Goal: Task Accomplishment & Management: Manage account settings

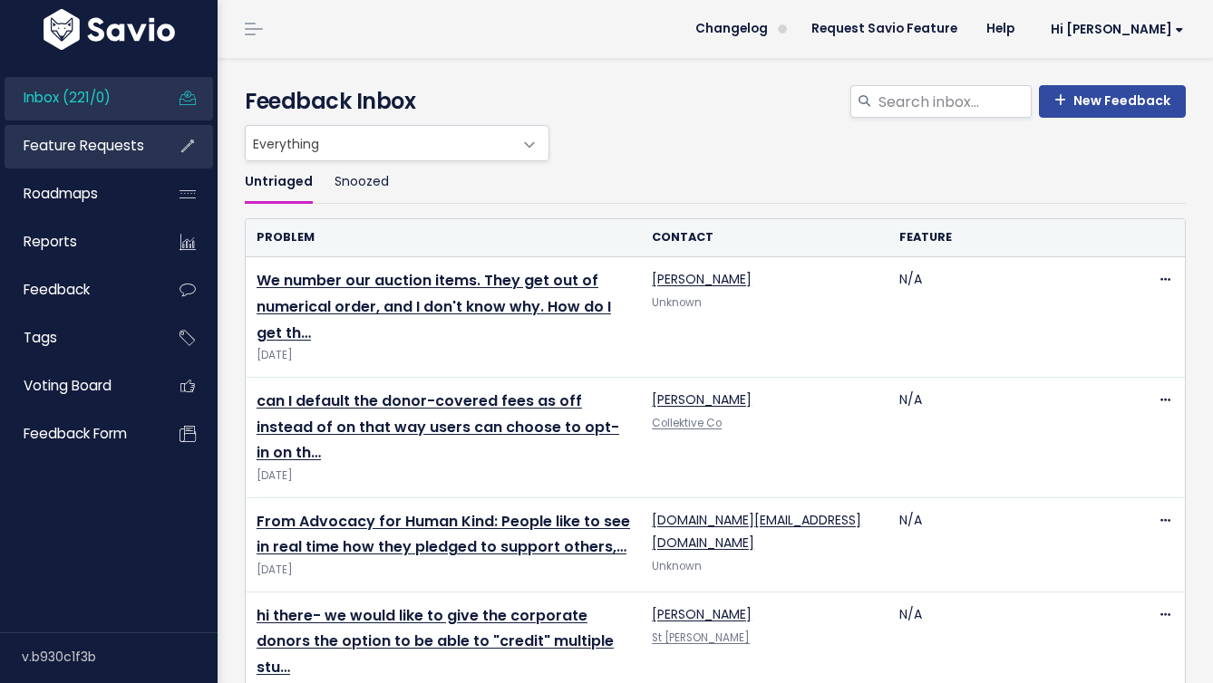
click at [158, 137] on li "Feature Requests" at bounding box center [109, 147] width 208 height 44
click at [140, 142] on span "Feature Requests" at bounding box center [84, 145] width 121 height 19
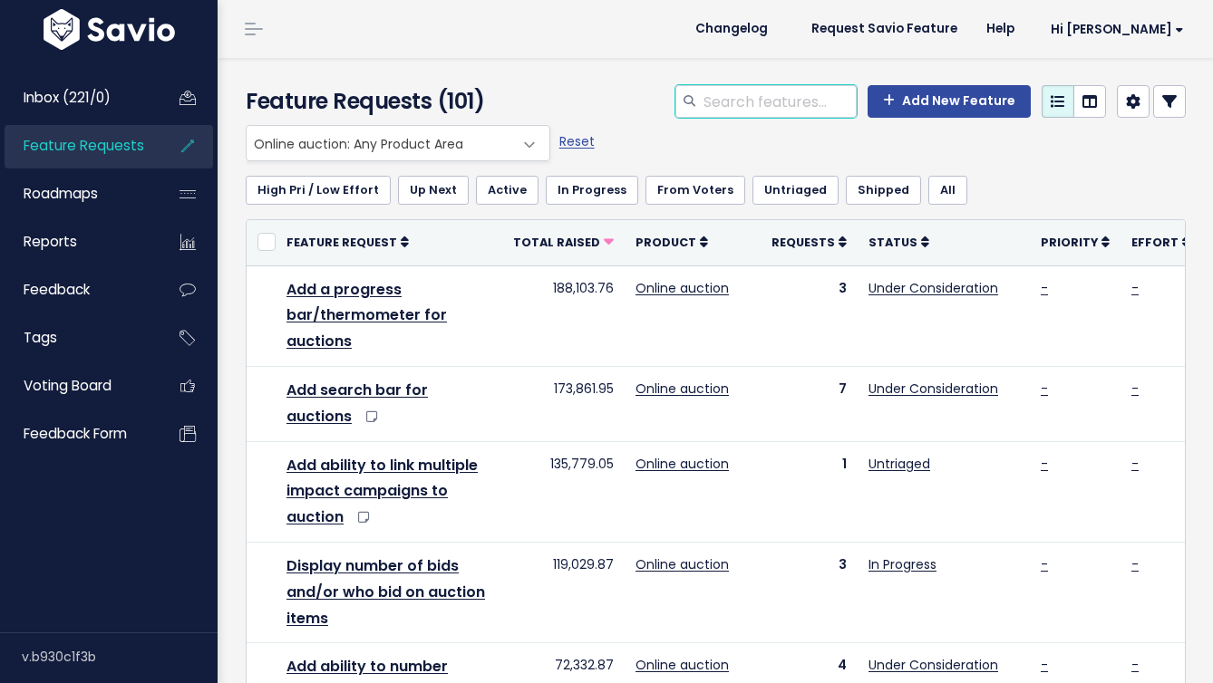
click at [798, 103] on input "search" at bounding box center [778, 101] width 155 height 33
type input "number auctin"
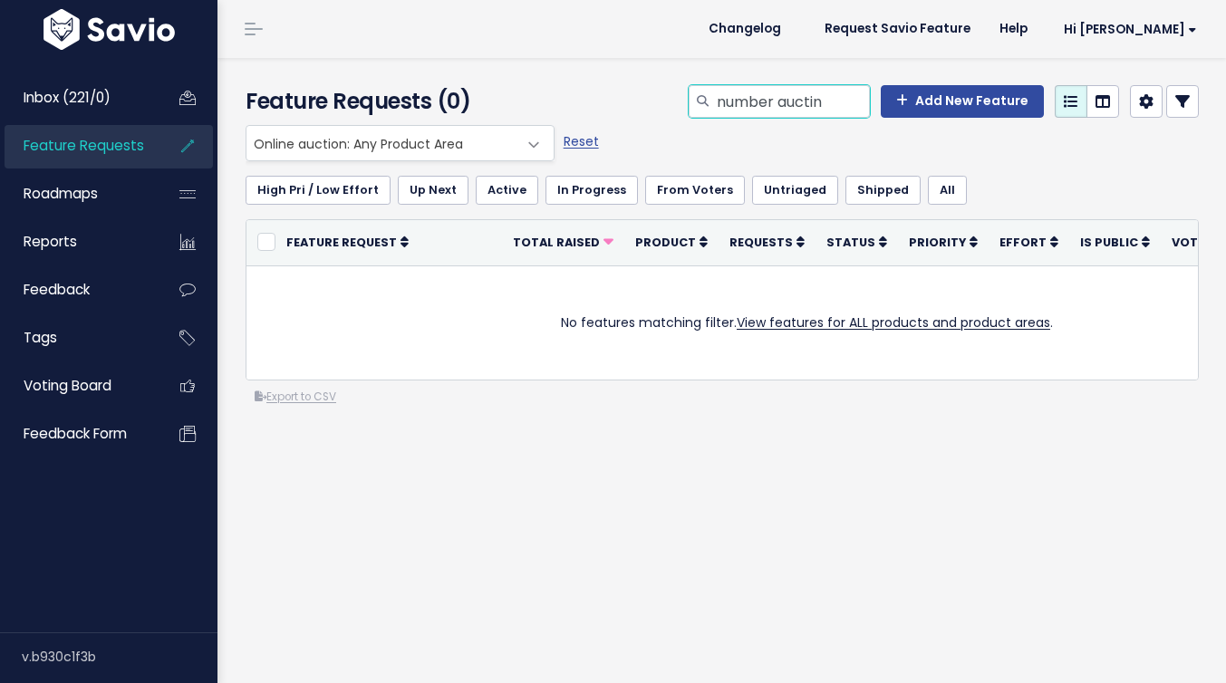
click at [791, 101] on input "number auctin" at bounding box center [792, 101] width 155 height 33
type input "number auction"
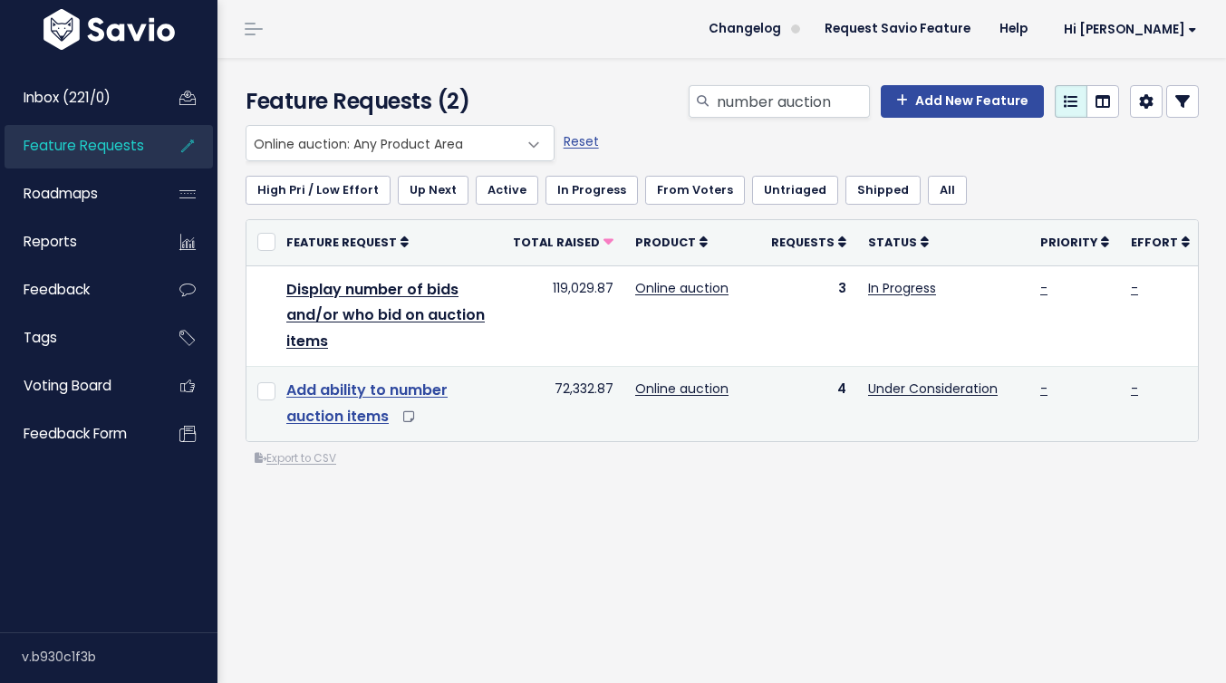
click at [418, 382] on link "Add ability to number auction items" at bounding box center [366, 403] width 161 height 47
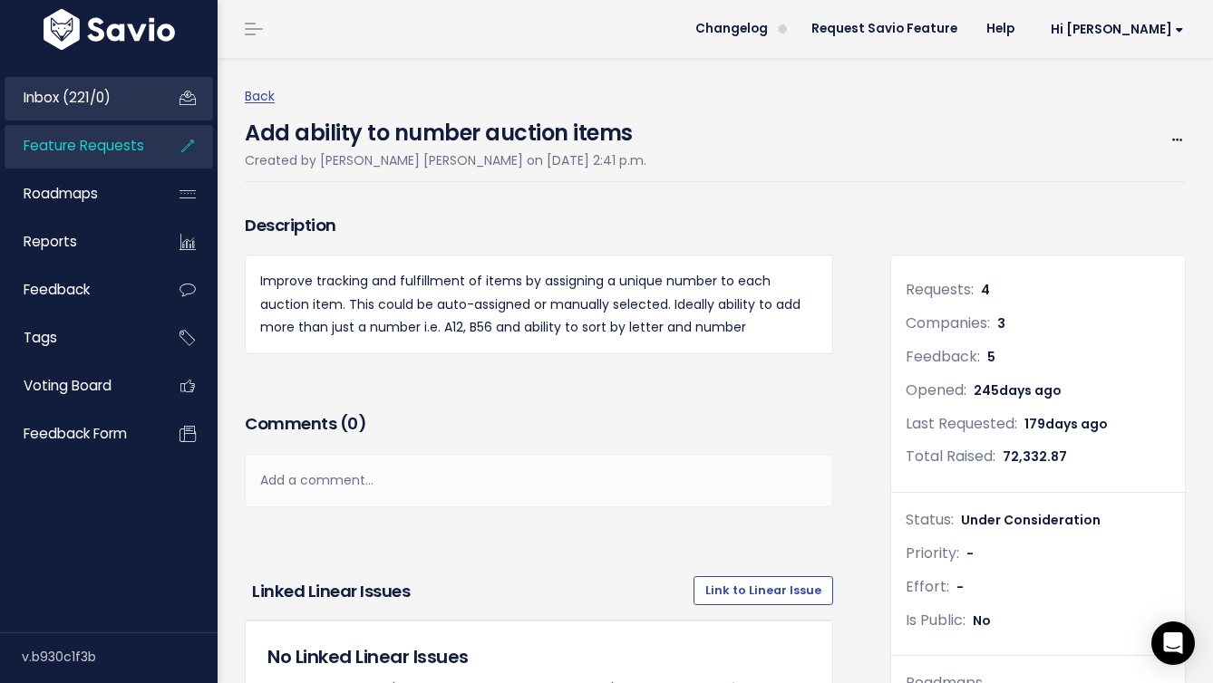
click at [121, 103] on link "Inbox (221/0)" at bounding box center [78, 98] width 146 height 42
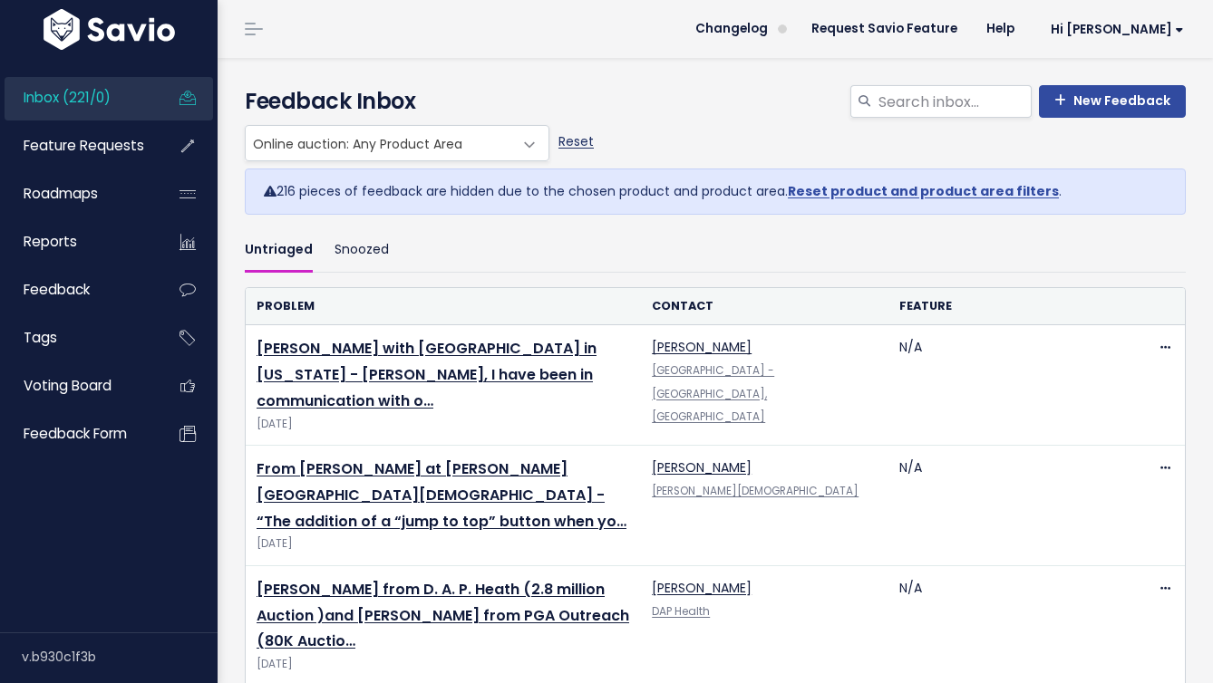
click at [576, 146] on link "Reset" at bounding box center [575, 141] width 35 height 18
select select ":"
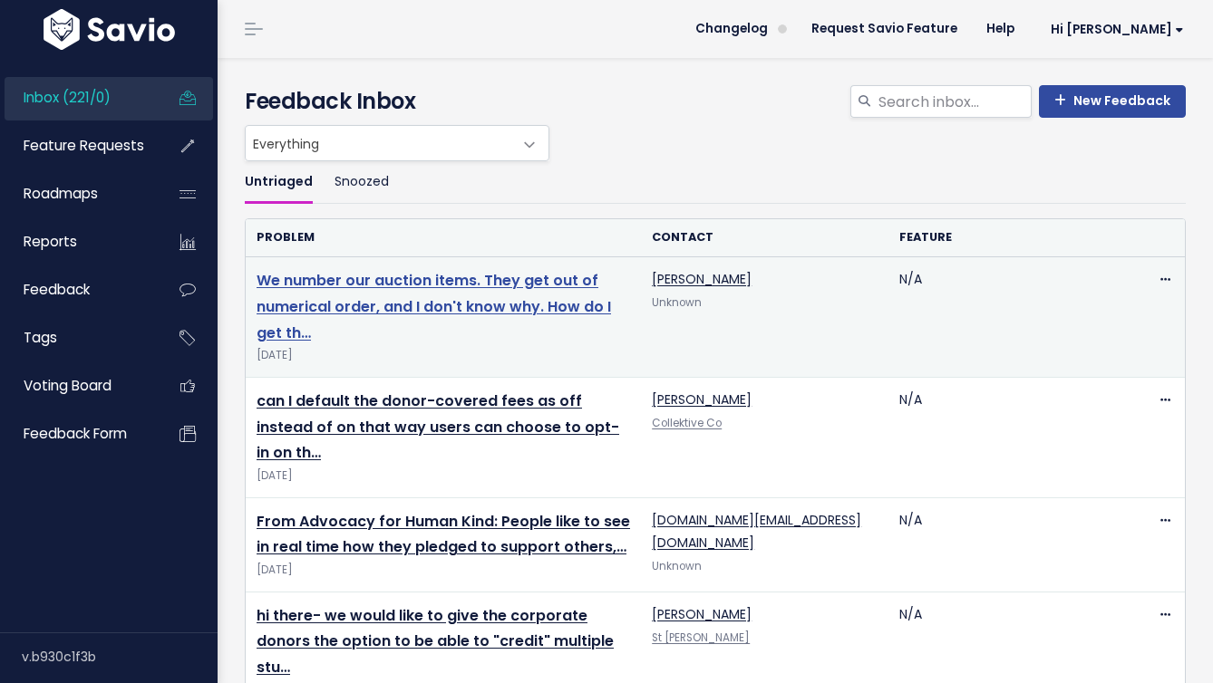
click at [511, 301] on link "We number our auction items. They get out of numerical order, and I don't know …" at bounding box center [433, 306] width 354 height 73
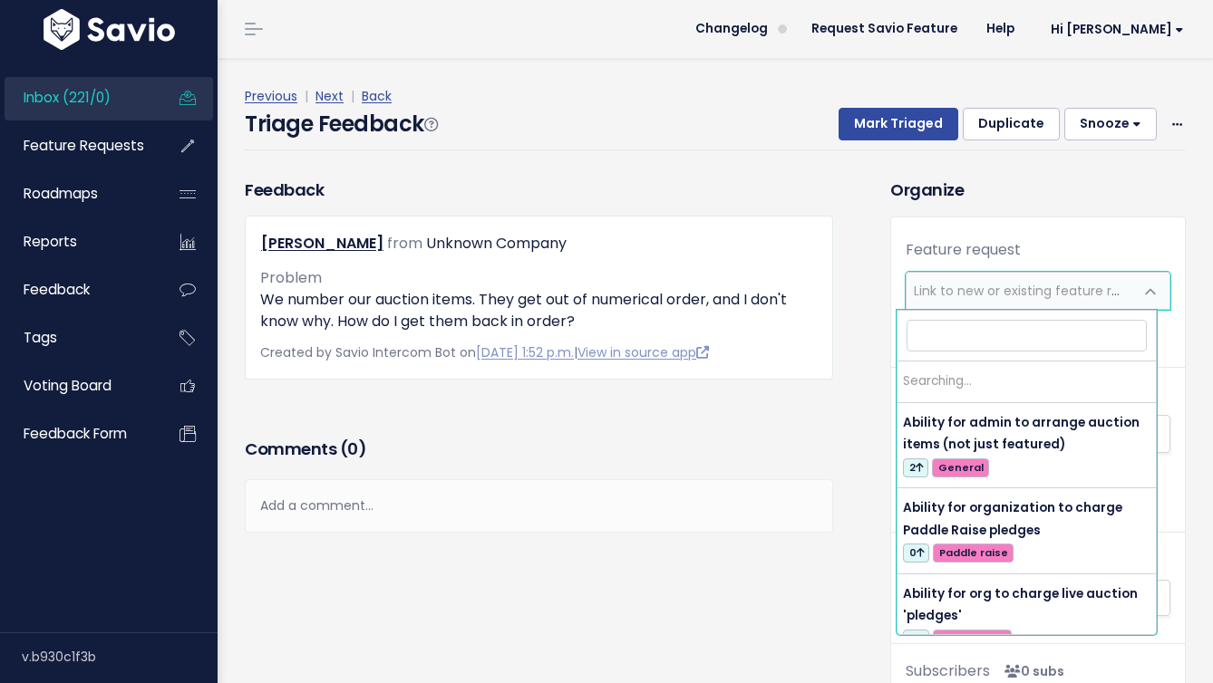
click at [959, 279] on span "Link to new or existing feature request..." at bounding box center [1019, 291] width 227 height 36
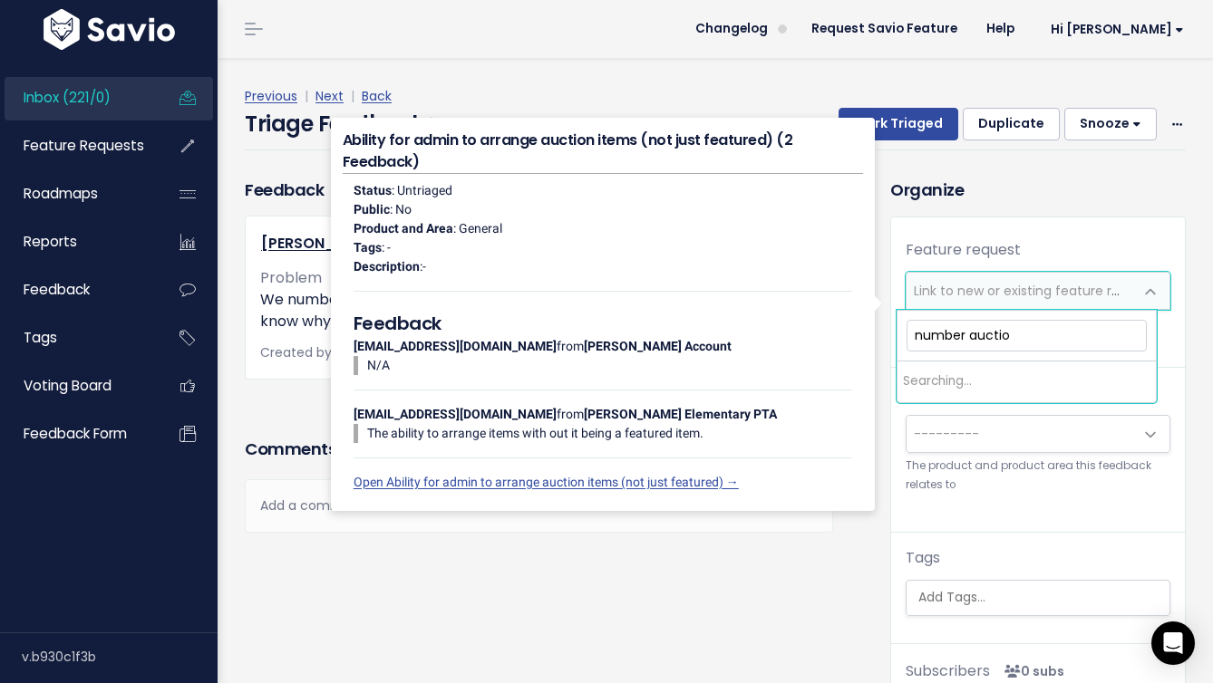
type input "number auction"
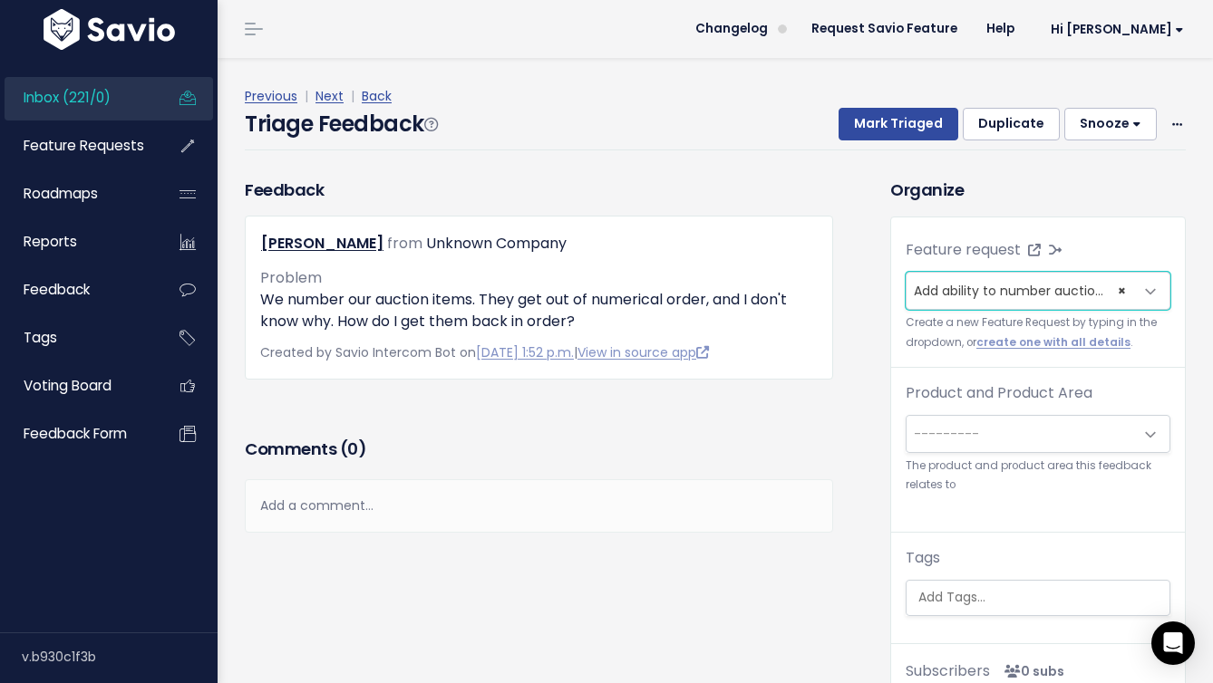
select select "54531"
click at [914, 435] on span "---------" at bounding box center [946, 434] width 65 height 18
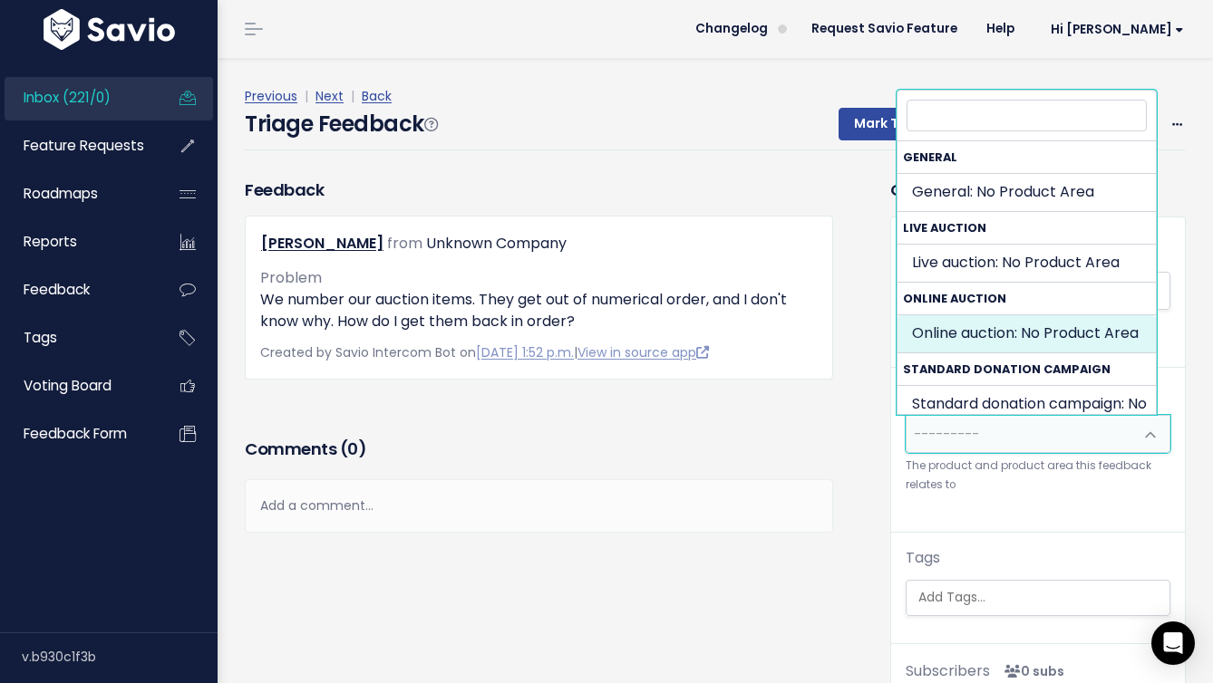
select select "SILENT_AUCTION:"
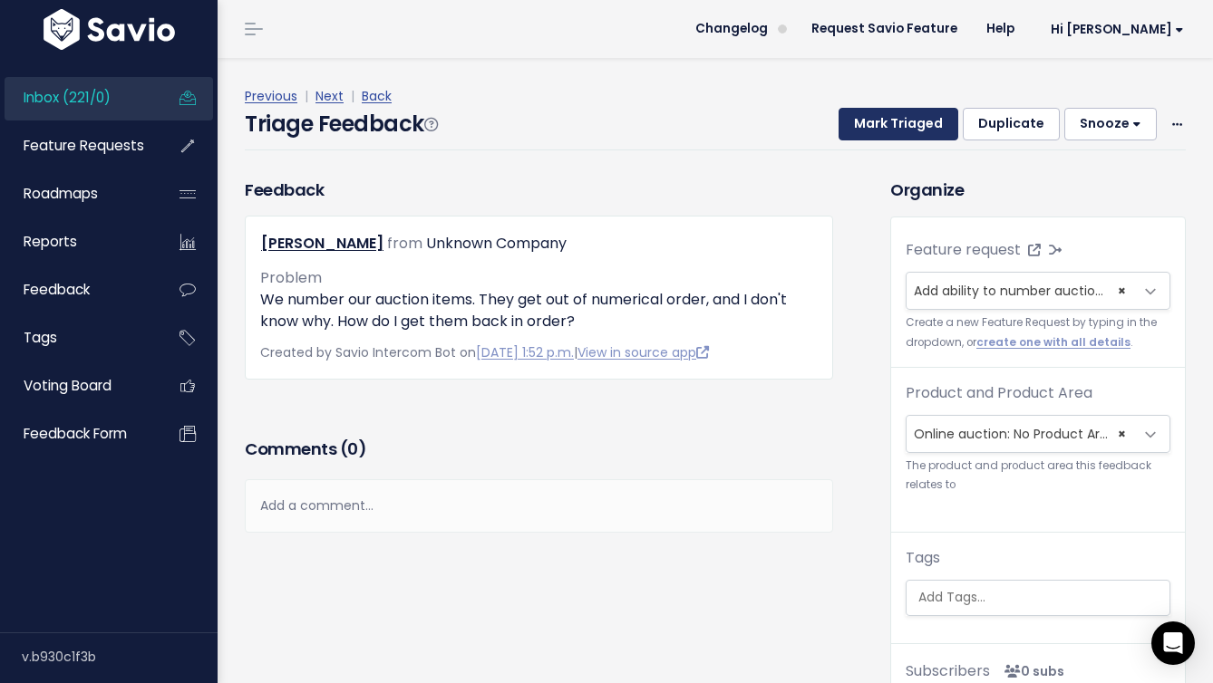
click at [908, 133] on button "Mark Triaged" at bounding box center [898, 124] width 120 height 33
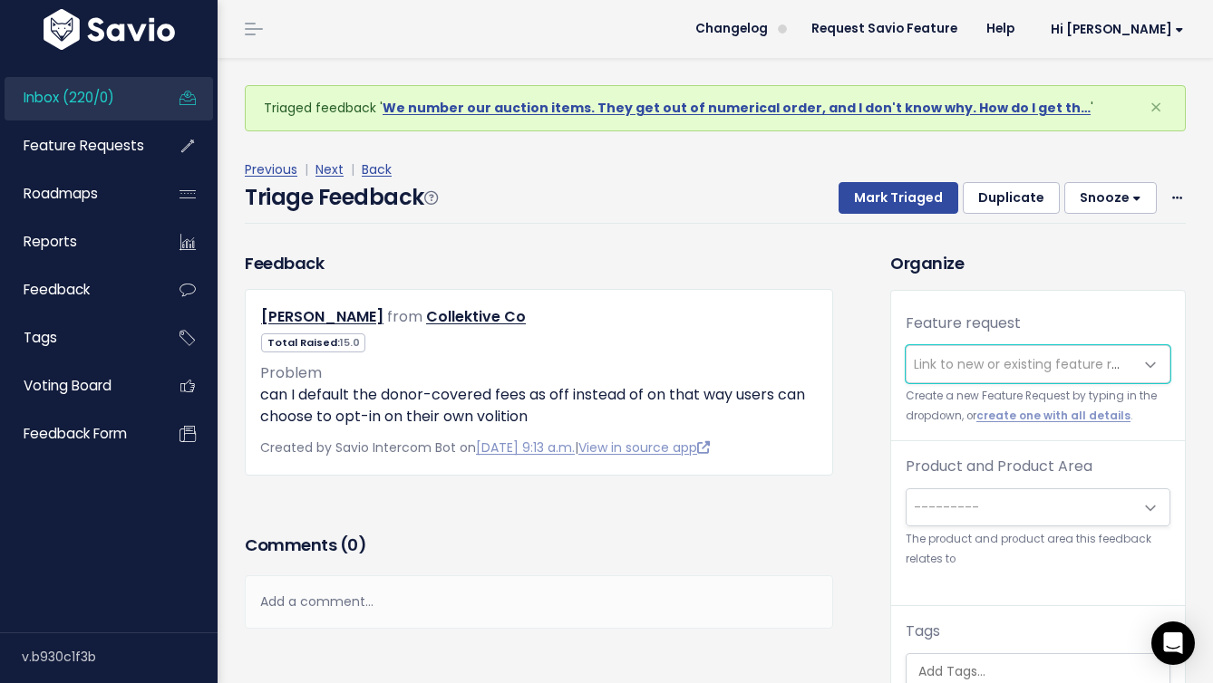
click at [968, 356] on span "Link to new or existing feature request..." at bounding box center [1039, 364] width 250 height 18
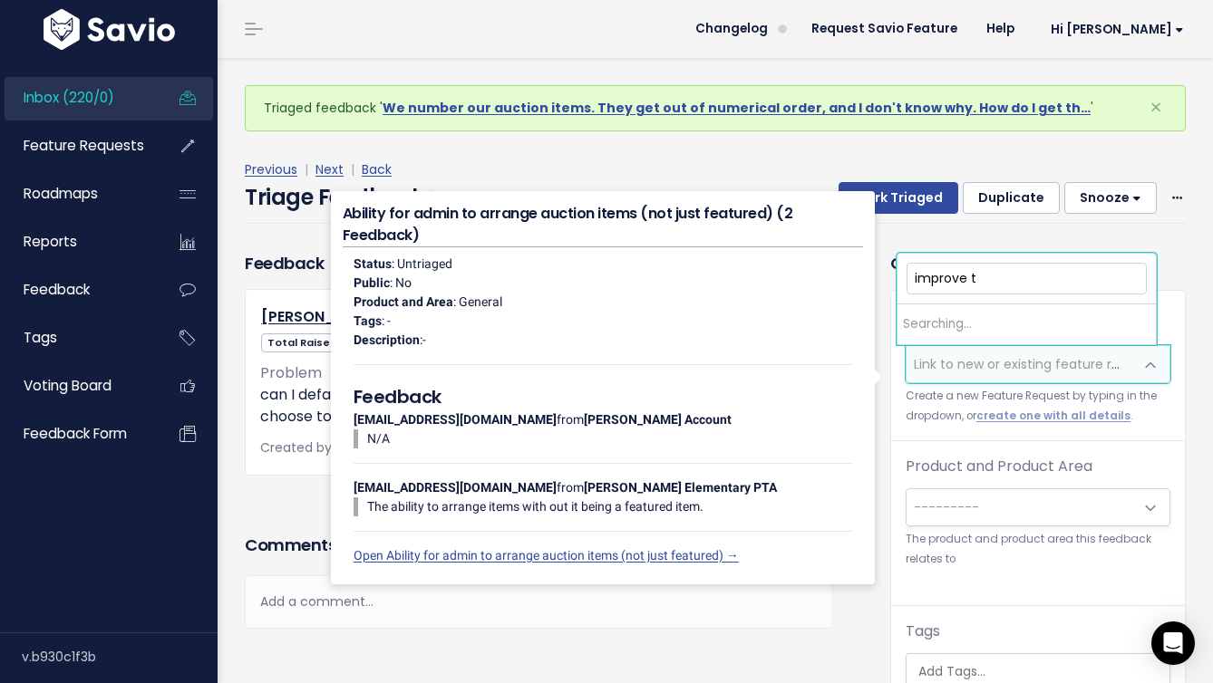
type input "improve tr"
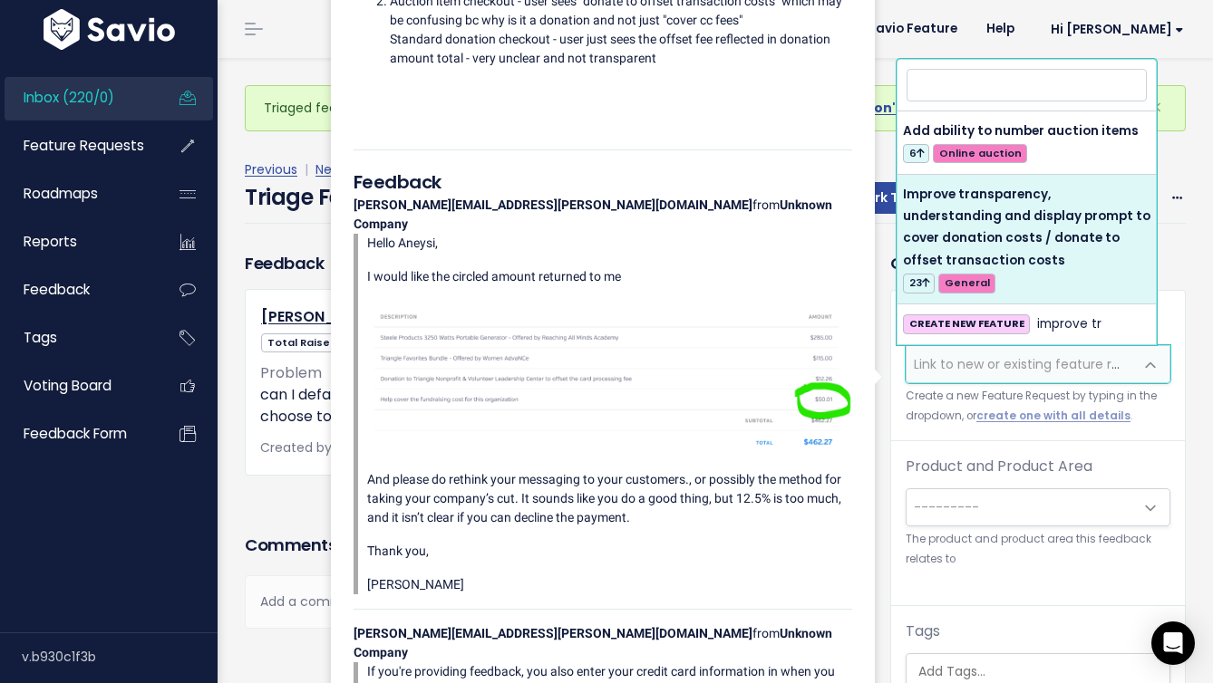
select select "50331"
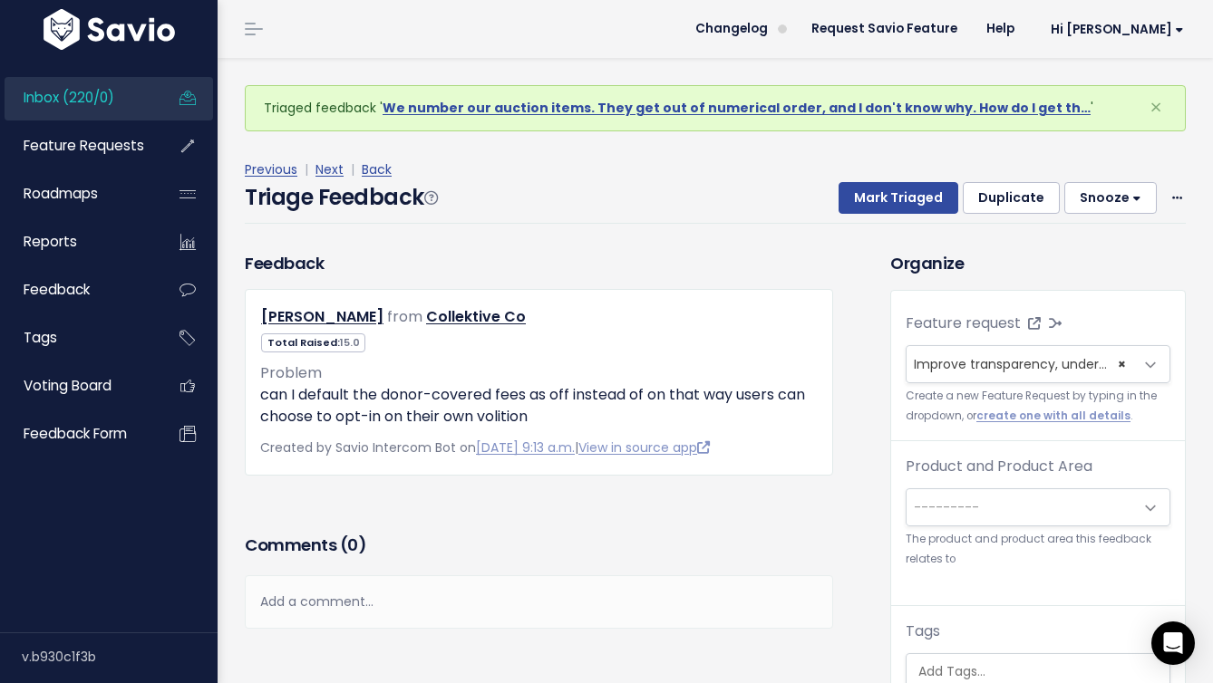
click at [931, 516] on span "---------" at bounding box center [1019, 507] width 227 height 36
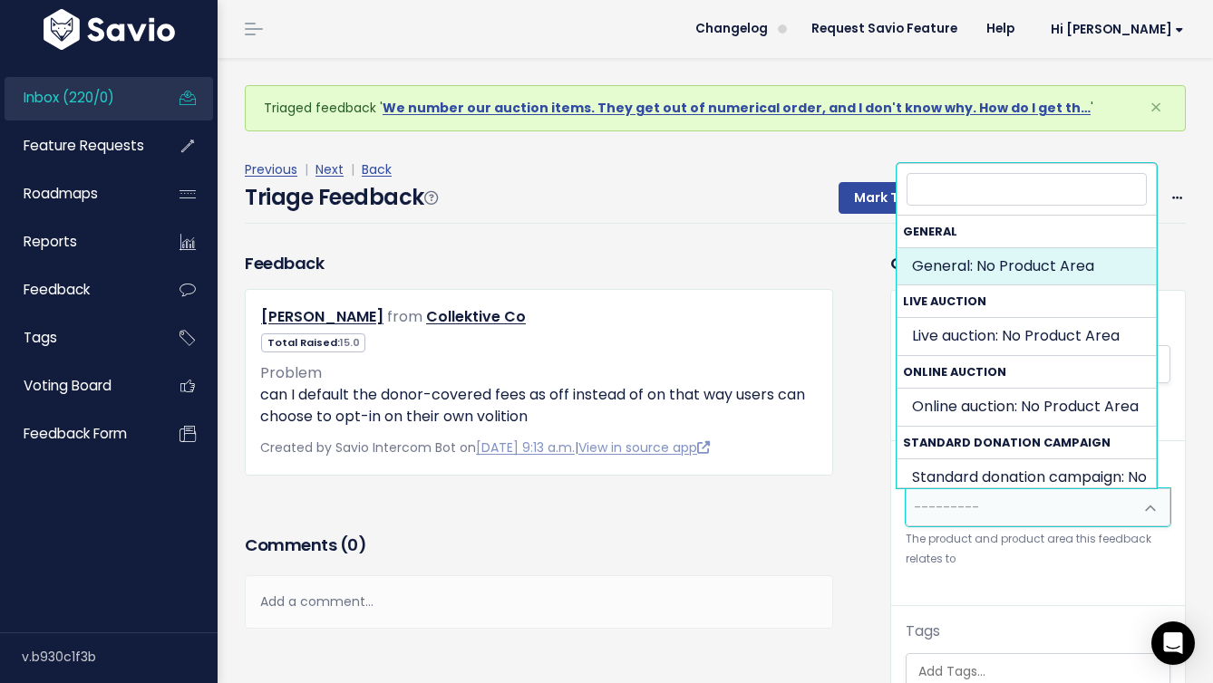
select select "GENERAL:"
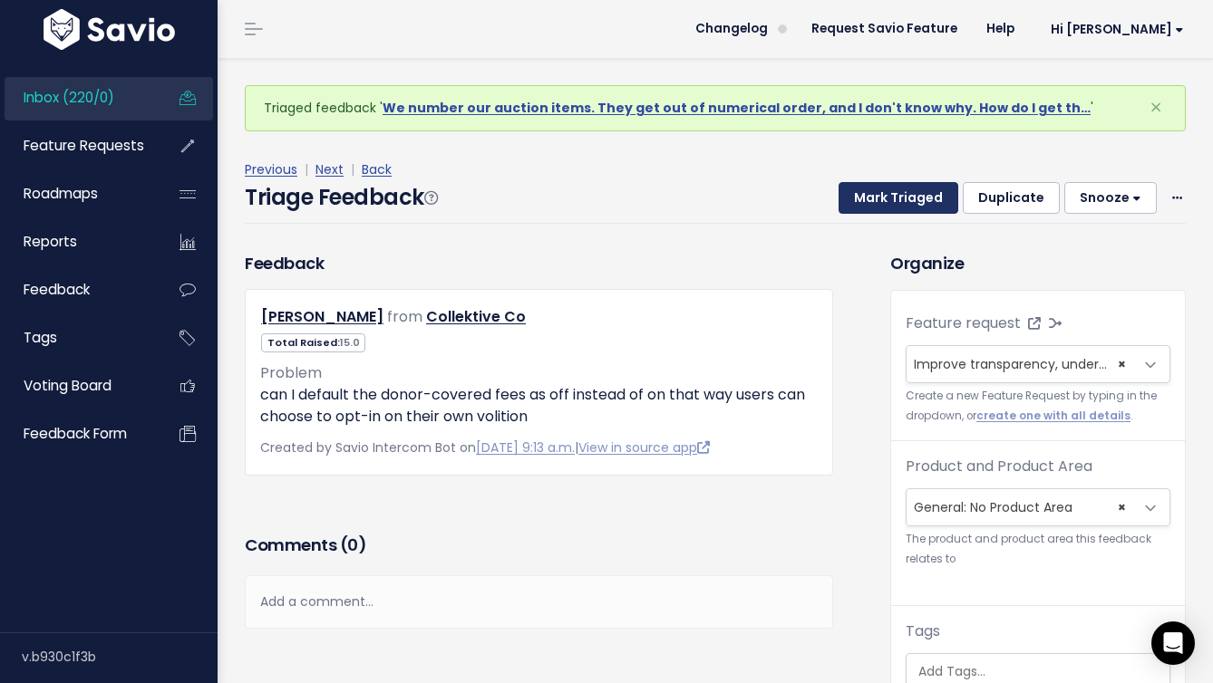
click at [883, 193] on button "Mark Triaged" at bounding box center [898, 198] width 120 height 33
